Goal: Transaction & Acquisition: Book appointment/travel/reservation

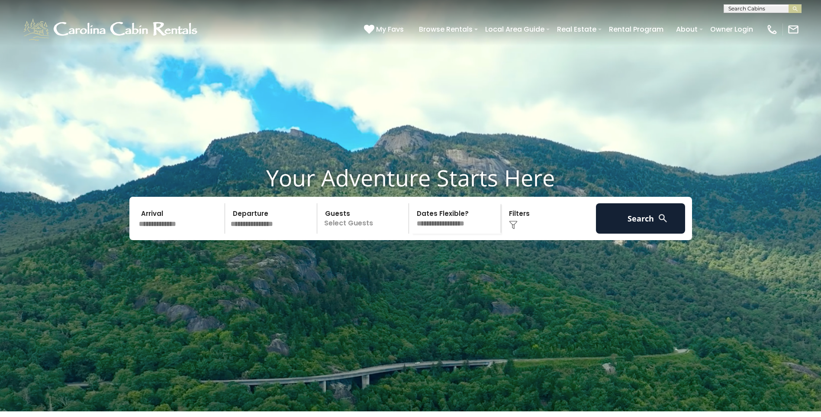
click at [160, 233] on input "text" at bounding box center [181, 218] width 90 height 30
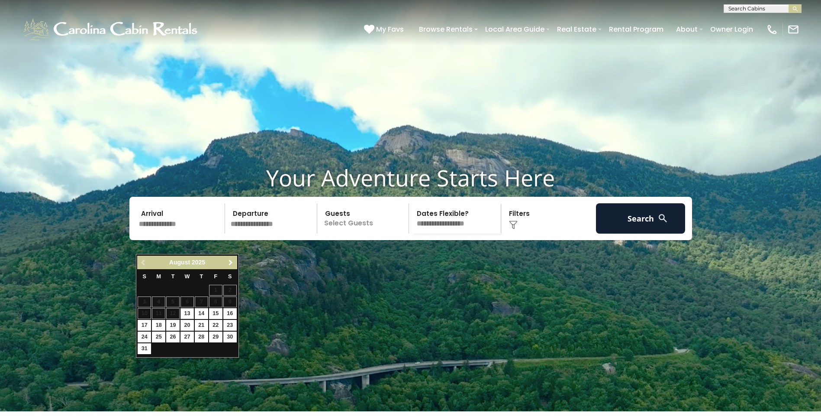
click at [230, 264] on span "Next" at bounding box center [230, 262] width 7 height 7
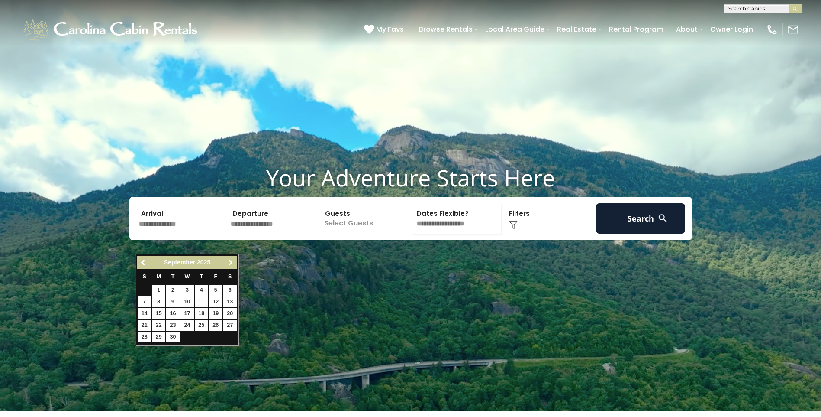
click at [230, 264] on span "Next" at bounding box center [230, 262] width 7 height 7
click at [227, 325] on link "27" at bounding box center [229, 325] width 13 height 11
type input "********"
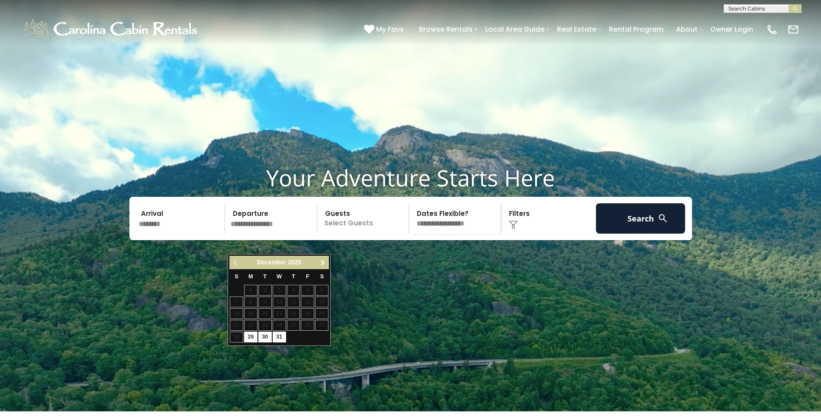
click at [325, 261] on span "Next" at bounding box center [323, 262] width 7 height 7
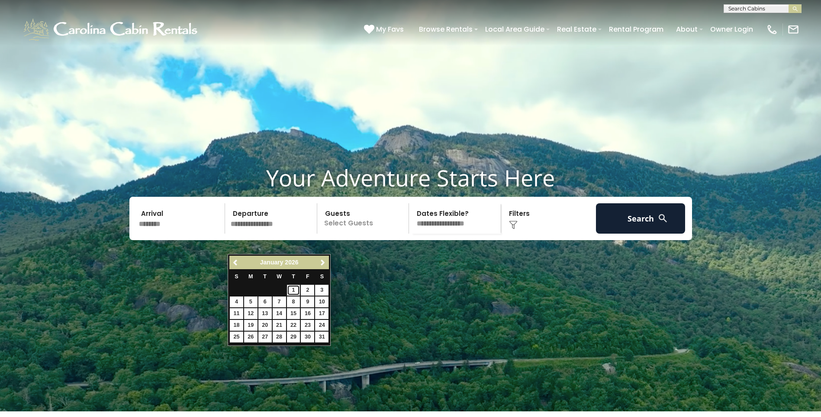
click at [293, 291] on link "1" at bounding box center [293, 289] width 13 height 11
type input "******"
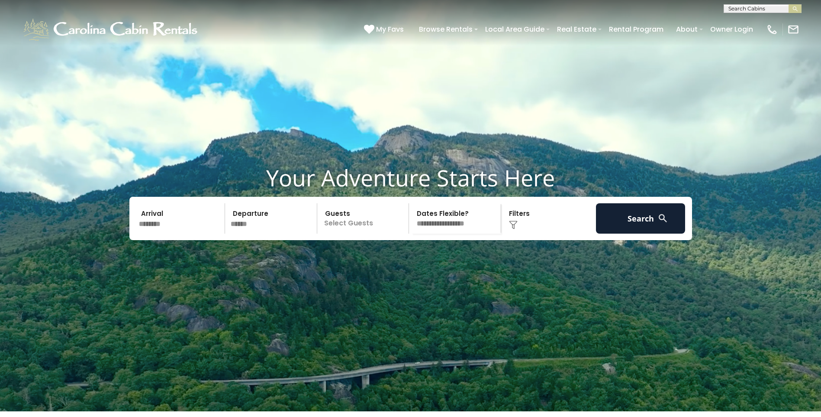
click at [334, 233] on p "Select Guests" at bounding box center [364, 218] width 89 height 30
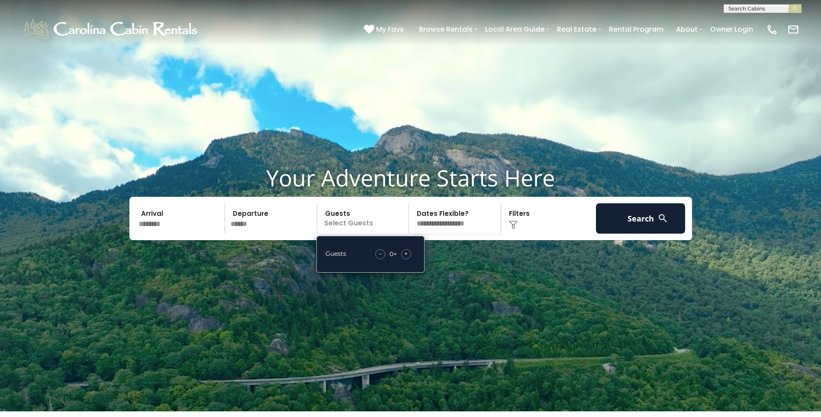
click at [408, 258] on span "+" at bounding box center [405, 253] width 3 height 9
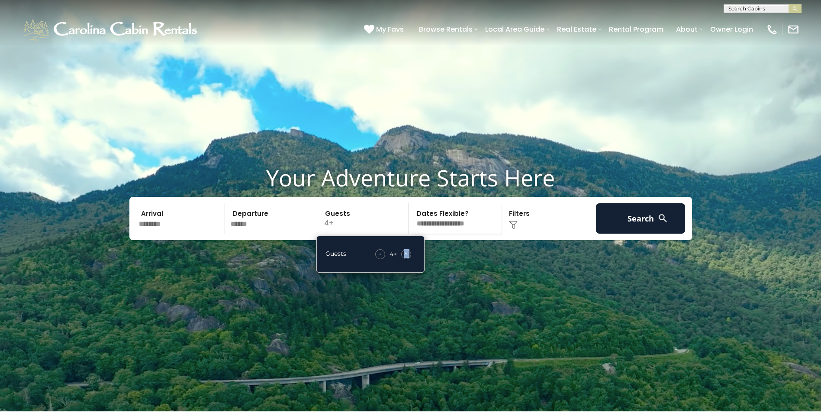
click at [408, 258] on span "+" at bounding box center [405, 253] width 3 height 9
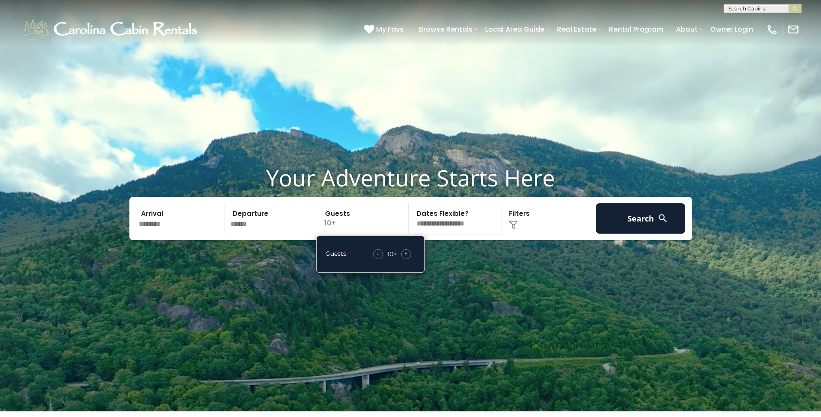
click at [533, 233] on div "Click to Choose" at bounding box center [549, 218] width 90 height 30
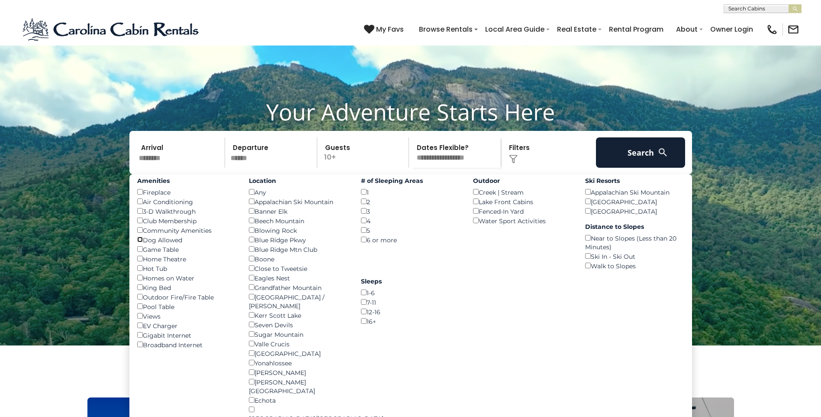
scroll to position [130, 0]
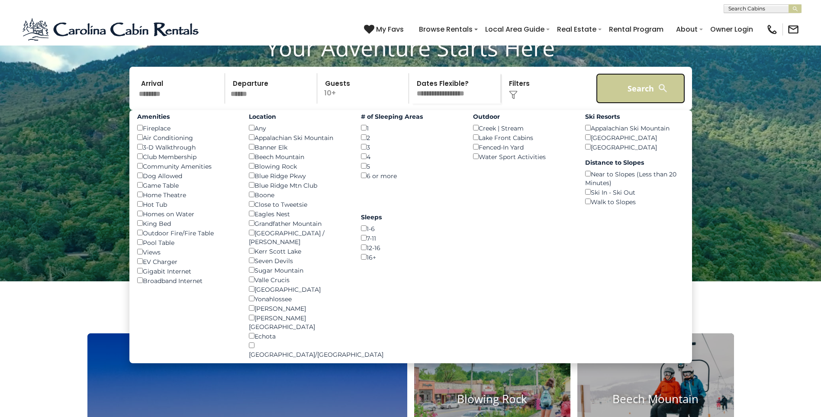
click at [624, 103] on button "Search" at bounding box center [641, 88] width 90 height 30
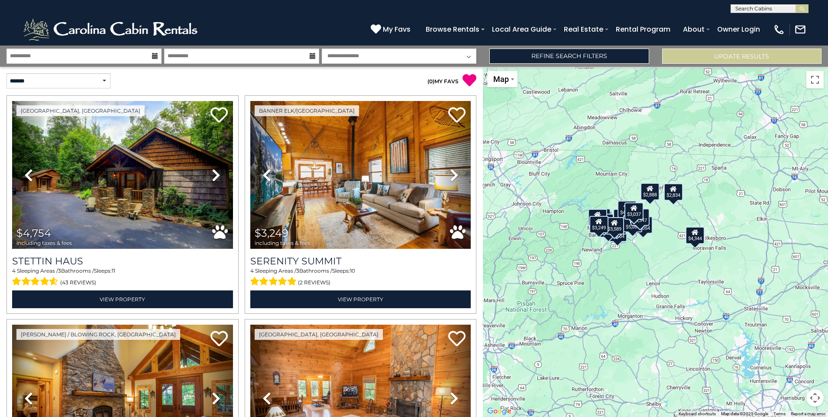
drag, startPoint x: 666, startPoint y: 291, endPoint x: 612, endPoint y: 280, distance: 55.6
click at [612, 280] on div "$4,754 $3,249 $5,304 $4,405 $3,764 $2,929 $2,979 $4,344 $3,102 $3,172 $2,806 $4…" at bounding box center [655, 242] width 345 height 350
